Goal: Transaction & Acquisition: Obtain resource

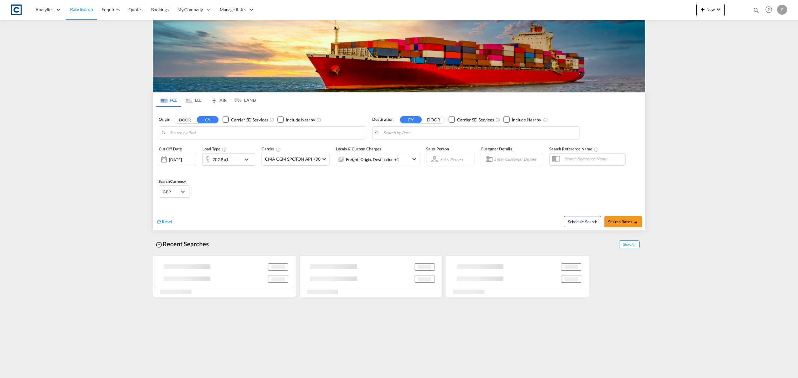
type input "Felixstowe, GBFXT"
type input "Mersin, TRMER"
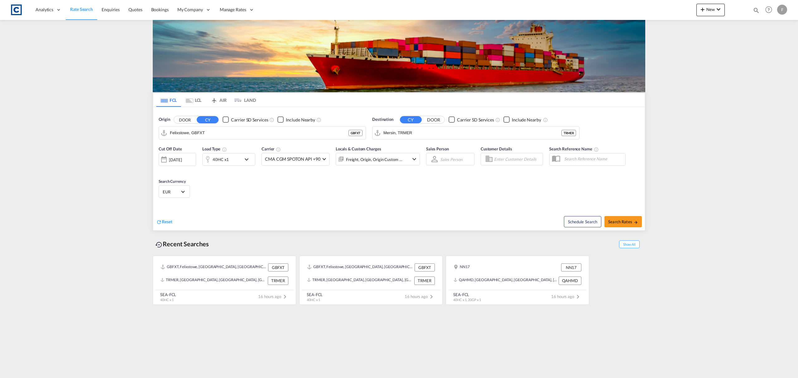
click at [188, 119] on button "DOOR" at bounding box center [185, 119] width 22 height 7
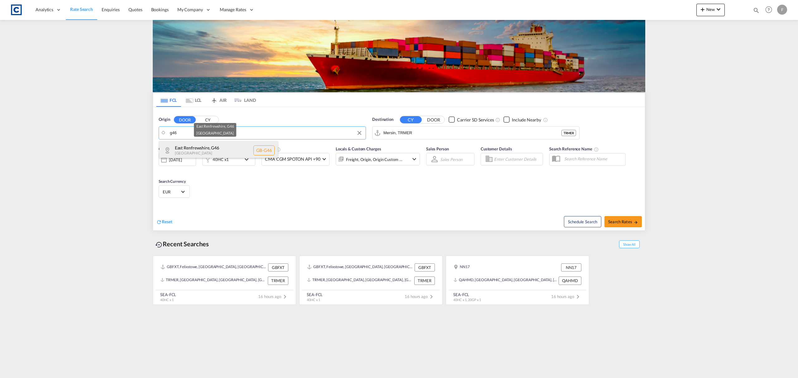
click at [204, 150] on div "East Renfrewshire , G46 [GEOGRAPHIC_DATA] [GEOGRAPHIC_DATA]-G46" at bounding box center [218, 150] width 118 height 19
type input "GB-G46, [GEOGRAPHIC_DATA]"
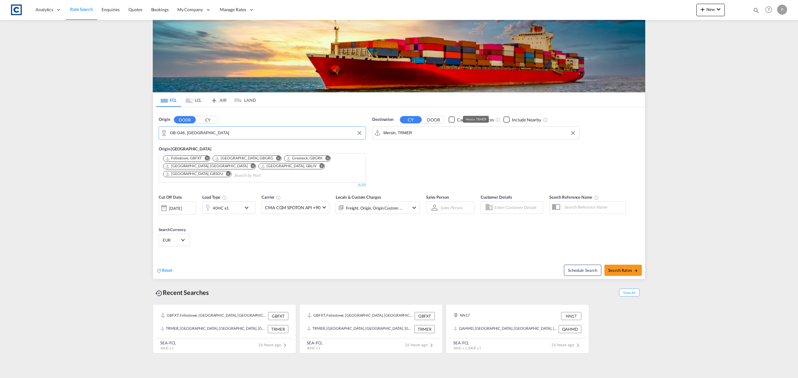
click at [405, 135] on input "Mersin, TRMER" at bounding box center [479, 132] width 193 height 9
click at [412, 146] on div "Shanghai [GEOGRAPHIC_DATA] [GEOGRAPHIC_DATA]" at bounding box center [432, 150] width 118 height 19
type input "[GEOGRAPHIC_DATA], [GEOGRAPHIC_DATA]"
click at [185, 241] on md-select-value "EUR" at bounding box center [174, 240] width 24 height 9
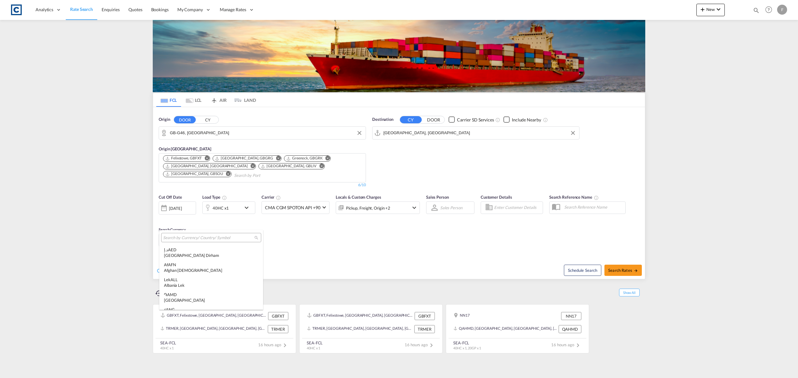
scroll to position [626, 0]
click at [185, 237] on input "search" at bounding box center [208, 238] width 91 height 6
type input "usd"
click at [186, 251] on div "$ USD United States Dollar" at bounding box center [206, 252] width 84 height 11
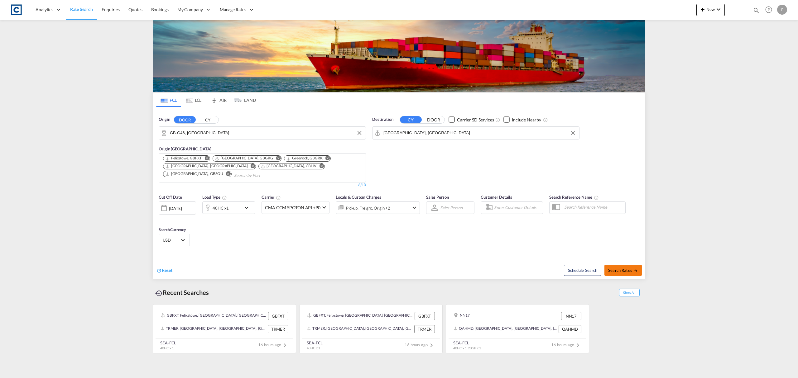
click at [621, 272] on span "Search Rates" at bounding box center [623, 270] width 30 height 5
type input "G46 to CNSHA / [DATE]"
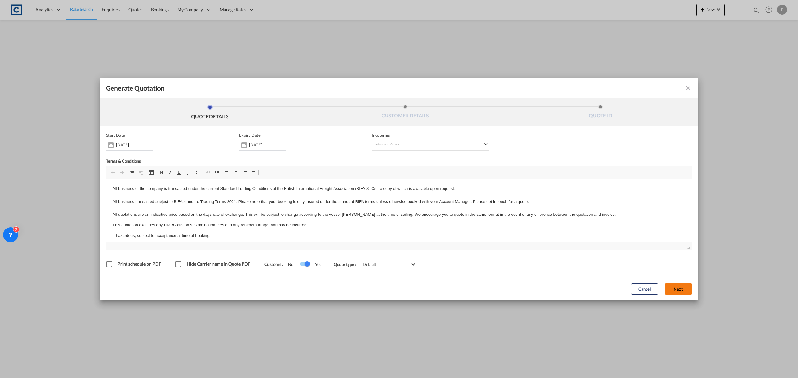
click at [673, 288] on button "Next" at bounding box center [677, 289] width 27 height 11
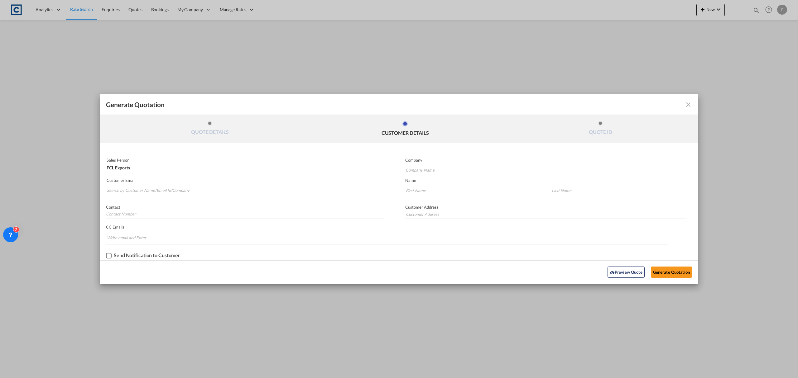
click at [200, 191] on input "Search by Customer Name/Email Id/Company" at bounding box center [246, 190] width 278 height 9
paste input "Lemon <[EMAIL_ADDRESS][DOMAIN_NAME]>"
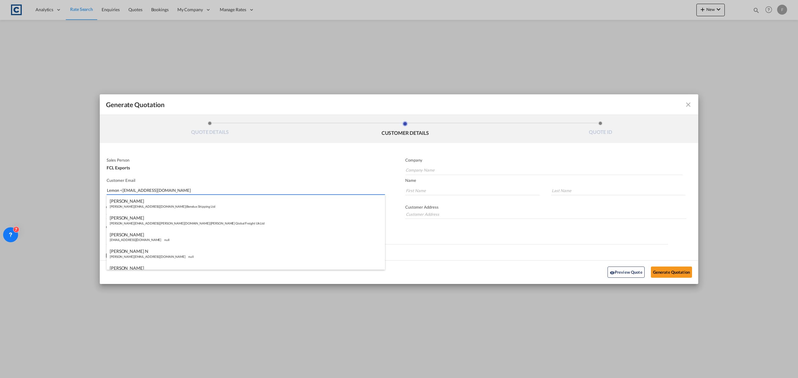
drag, startPoint x: 122, startPoint y: 192, endPoint x: 61, endPoint y: 191, distance: 60.1
click at [61, 191] on div "Generate Quotation QUOTE DETAILS CUSTOMER DETAILS QUOTE ID Start Date [DATE] Ex…" at bounding box center [399, 189] width 798 height 378
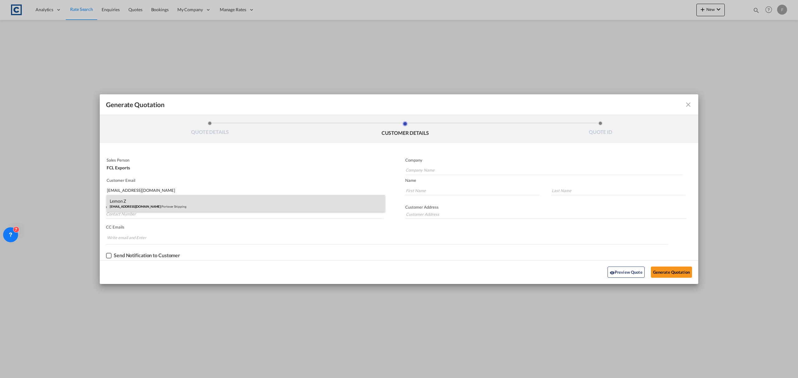
type input "[EMAIL_ADDRESS][DOMAIN_NAME]"
click at [148, 200] on div "Lemon Z [EMAIL_ADDRESS][DOMAIN_NAME] | Portever Shipping" at bounding box center [246, 203] width 278 height 17
type input "Portever Shipping"
type input "Lemon"
type input "Z"
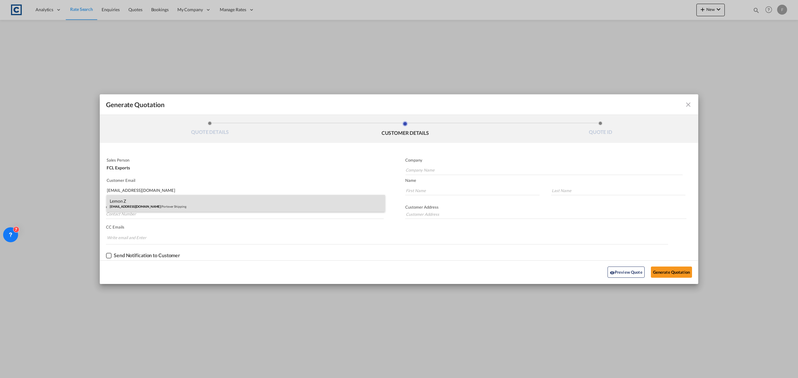
type input "[PERSON_NAME]"
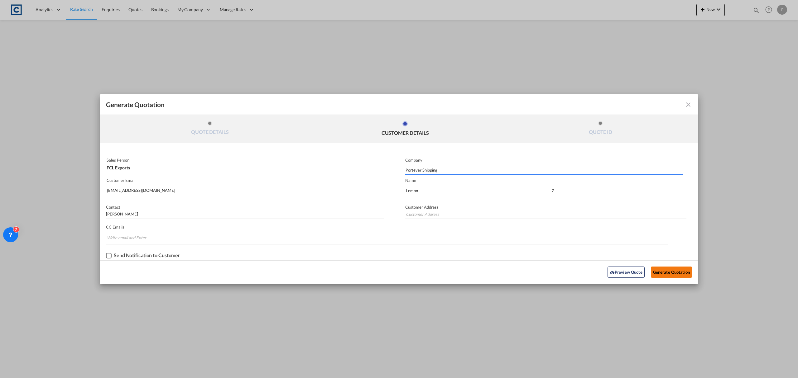
click at [670, 270] on button "Generate Quotation" at bounding box center [671, 272] width 41 height 11
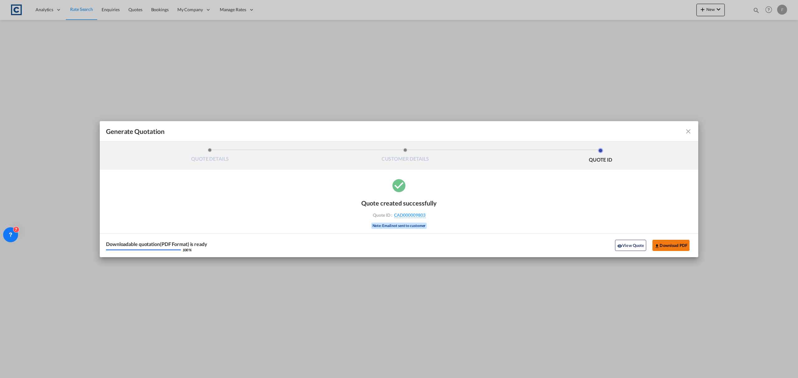
click at [671, 244] on button "Download PDF" at bounding box center [670, 245] width 37 height 11
